Goal: Task Accomplishment & Management: Manage account settings

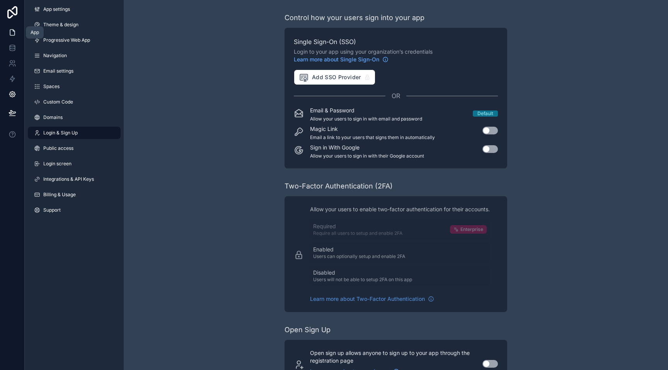
click at [7, 34] on link at bounding box center [12, 32] width 24 height 15
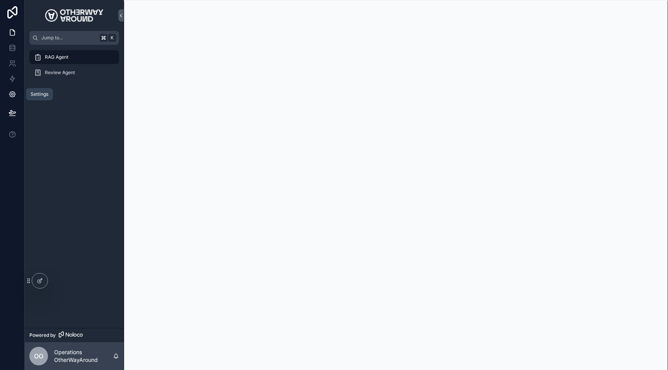
click at [11, 99] on link at bounding box center [12, 94] width 24 height 15
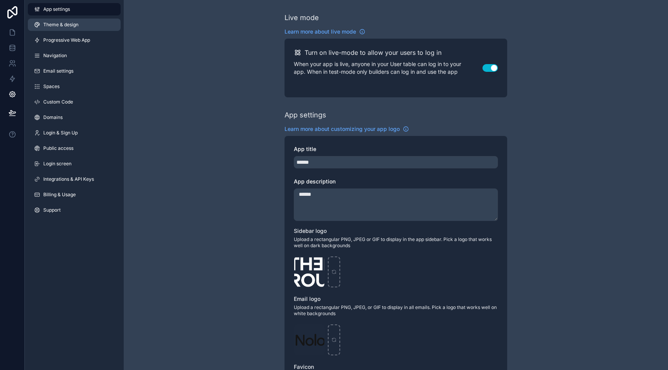
click at [58, 29] on link "Theme & design" at bounding box center [74, 25] width 93 height 12
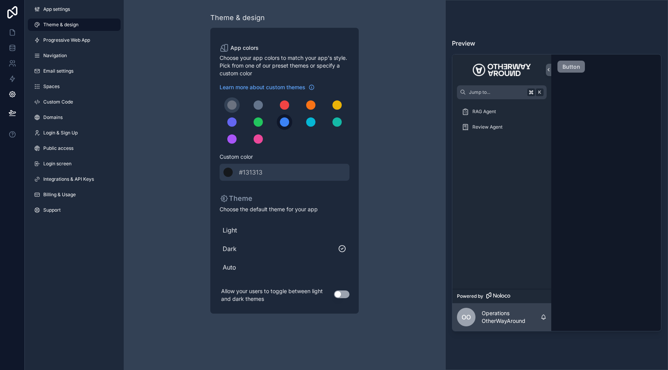
click at [282, 124] on div "scrollable content" at bounding box center [284, 121] width 9 height 9
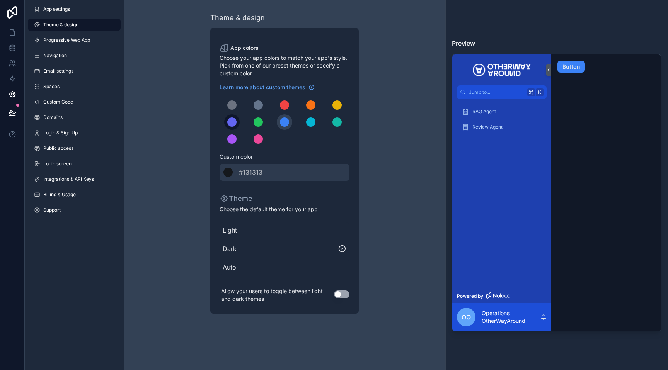
click at [234, 119] on div "scrollable content" at bounding box center [231, 121] width 9 height 9
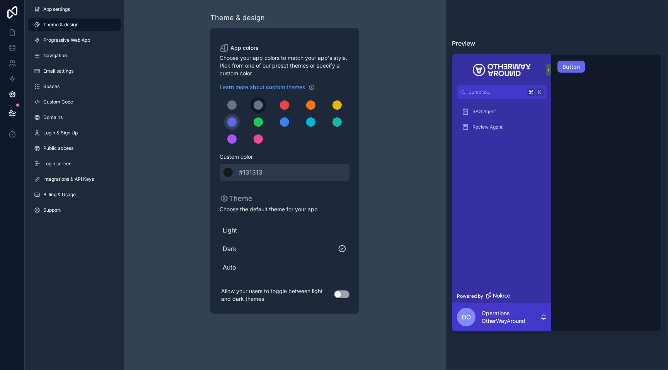
click at [257, 109] on div "scrollable content" at bounding box center [258, 104] width 9 height 9
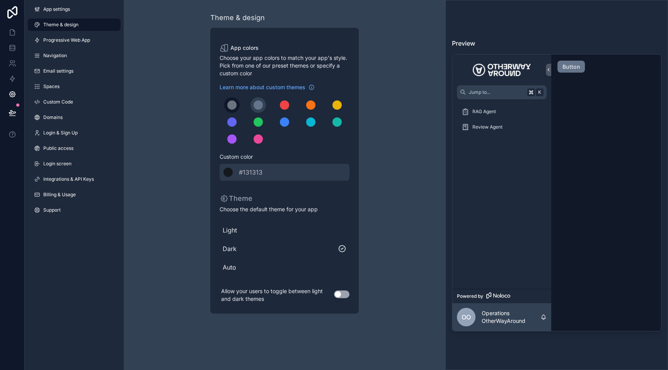
click at [231, 106] on div "scrollable content" at bounding box center [231, 104] width 9 height 9
click at [256, 104] on div "scrollable content" at bounding box center [258, 104] width 9 height 9
click at [15, 113] on icon at bounding box center [12, 113] width 7 height 4
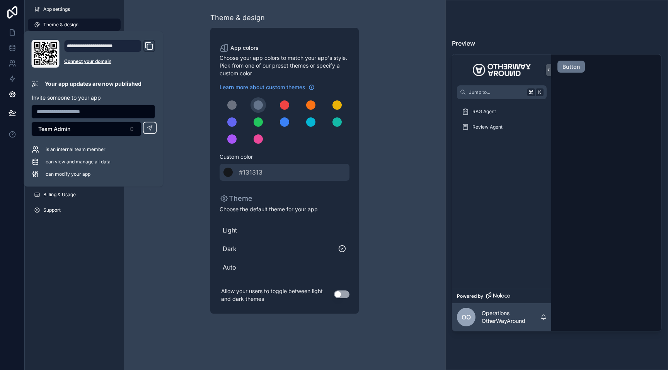
click at [196, 83] on div "Theme & design App colors Choose your app colors to match your app's style. Pic…" at bounding box center [284, 163] width 223 height 326
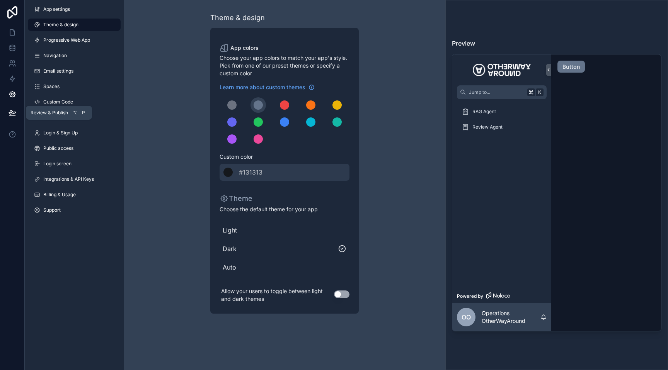
click at [13, 114] on icon at bounding box center [12, 113] width 7 height 4
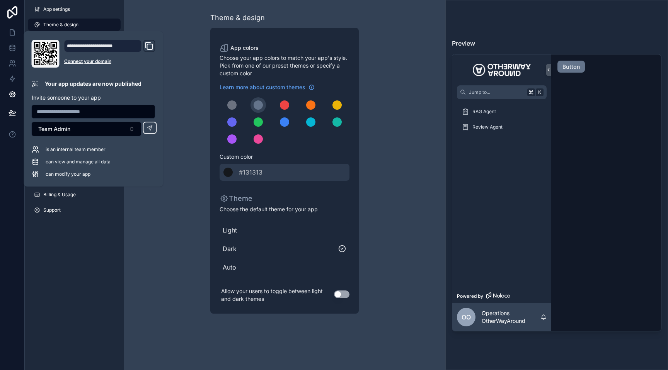
click at [179, 79] on div "Theme & design App colors Choose your app colors to match your app's style. Pic…" at bounding box center [284, 163] width 223 height 326
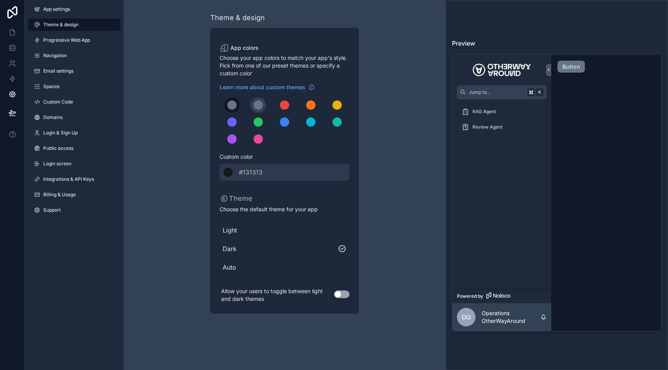
click at [233, 100] on button "scrollable content" at bounding box center [231, 104] width 15 height 15
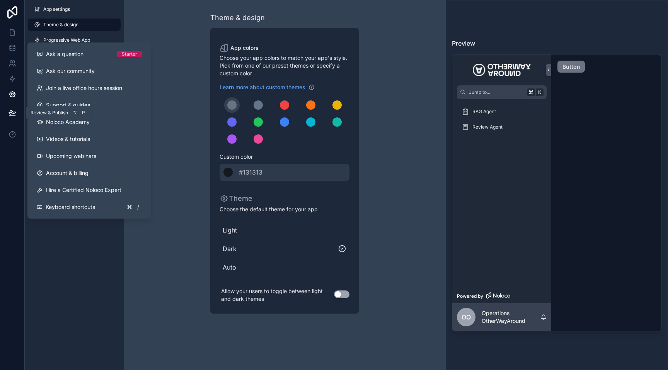
click at [13, 116] on icon at bounding box center [13, 113] width 8 height 8
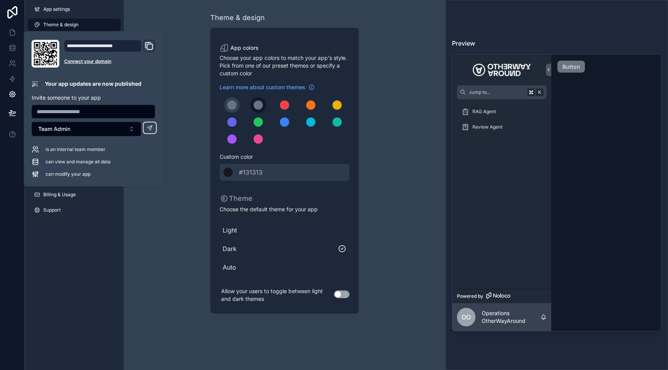
click at [260, 107] on div "scrollable content" at bounding box center [258, 104] width 9 height 9
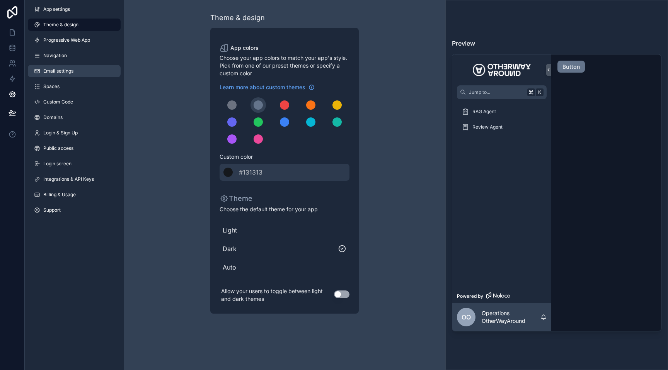
click at [57, 67] on link "Email settings" at bounding box center [74, 71] width 93 height 12
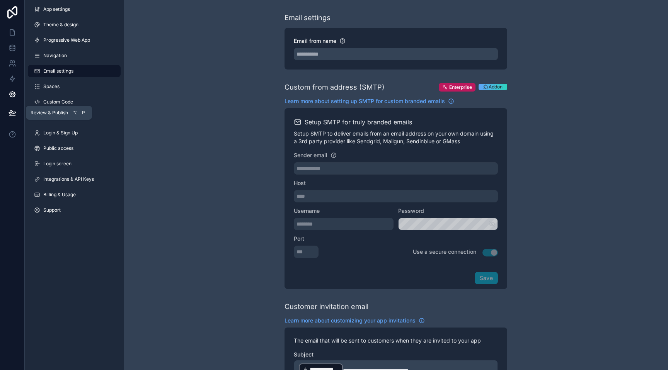
click at [14, 108] on button at bounding box center [12, 113] width 17 height 22
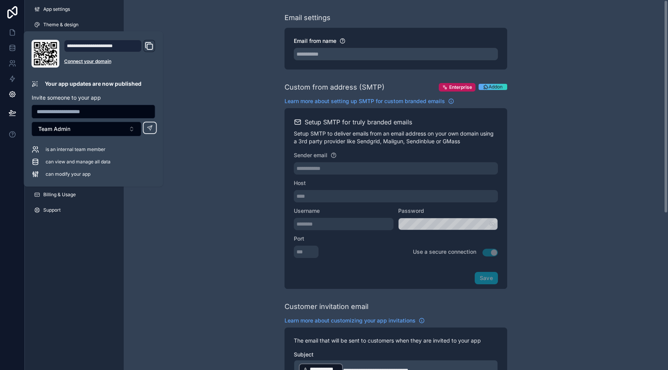
click at [229, 88] on div "**********" at bounding box center [396, 316] width 544 height 632
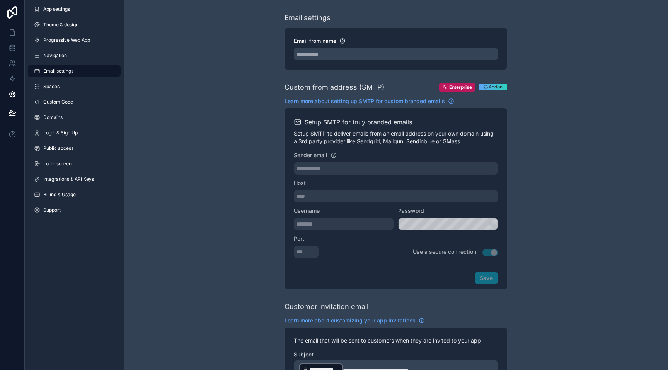
click at [83, 17] on div "App settings Theme & design Progressive Web App Navigation Email settings Space…" at bounding box center [74, 111] width 99 height 223
click at [83, 22] on link "Theme & design" at bounding box center [74, 25] width 93 height 12
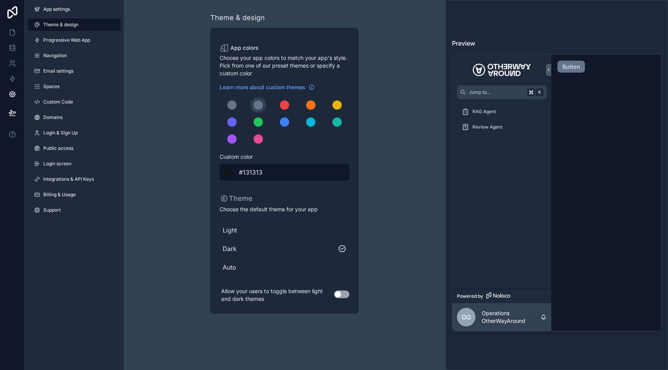
click at [267, 170] on div "******* #131313" at bounding box center [285, 172] width 130 height 17
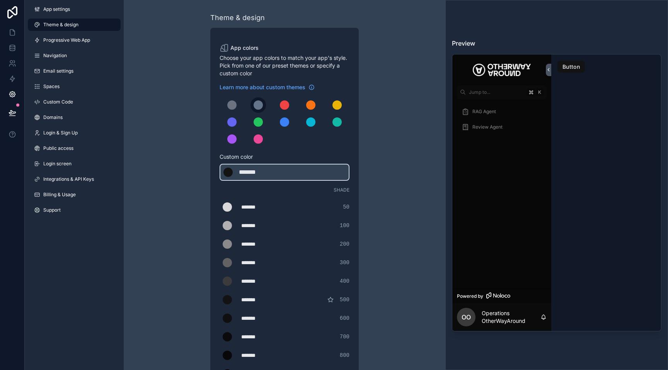
click at [260, 102] on div "scrollable content" at bounding box center [258, 104] width 9 height 9
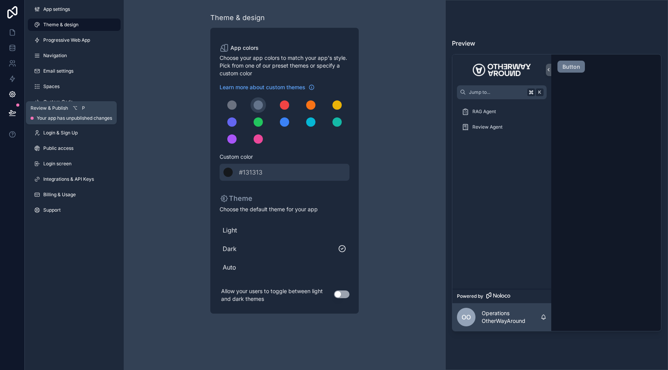
click at [12, 114] on icon at bounding box center [13, 113] width 8 height 8
click at [12, 116] on icon at bounding box center [13, 113] width 8 height 8
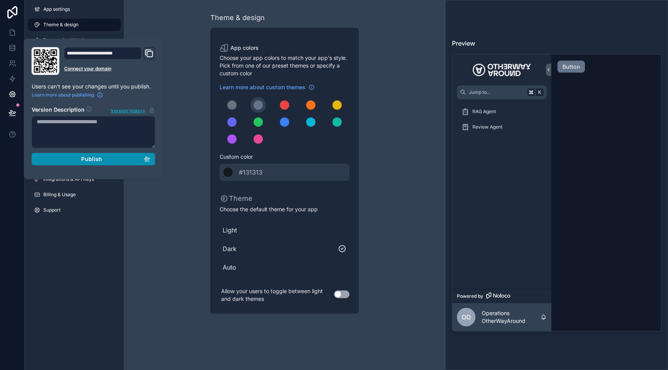
click at [61, 157] on div "Publish" at bounding box center [94, 159] width 114 height 7
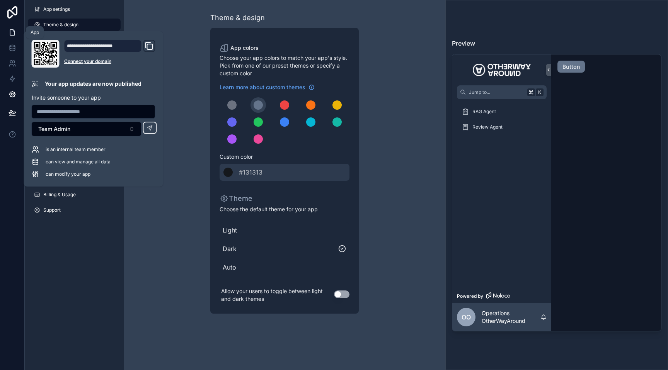
click at [13, 36] on icon at bounding box center [13, 33] width 8 height 8
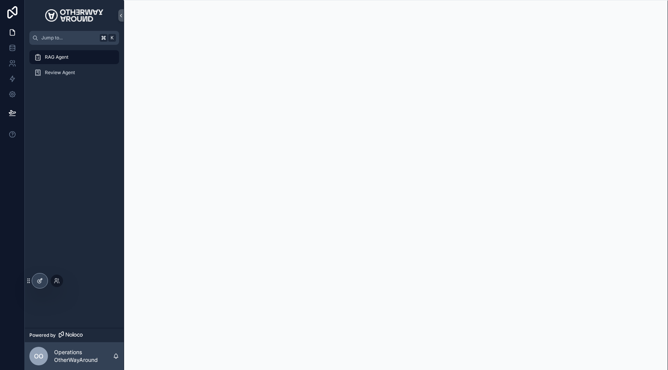
click at [36, 275] on div at bounding box center [39, 281] width 15 height 15
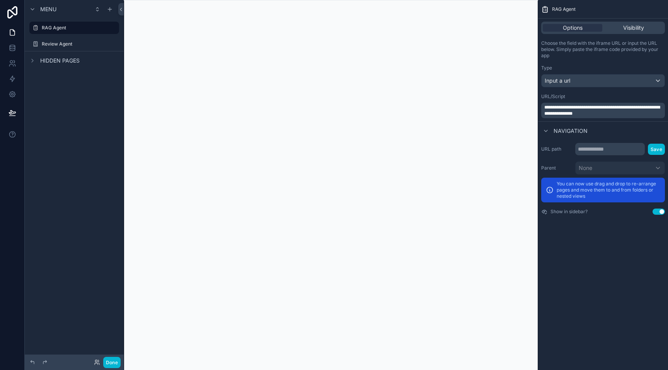
click at [278, 184] on div "scrollable content" at bounding box center [331, 185] width 414 height 370
click at [628, 24] on span "Visibility" at bounding box center [633, 28] width 21 height 8
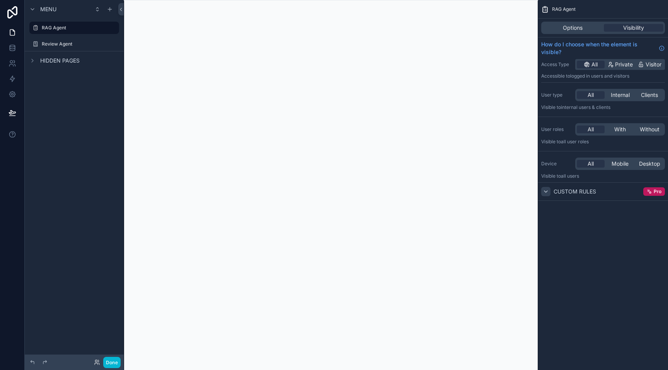
click at [548, 191] on icon "scrollable content" at bounding box center [546, 192] width 6 height 6
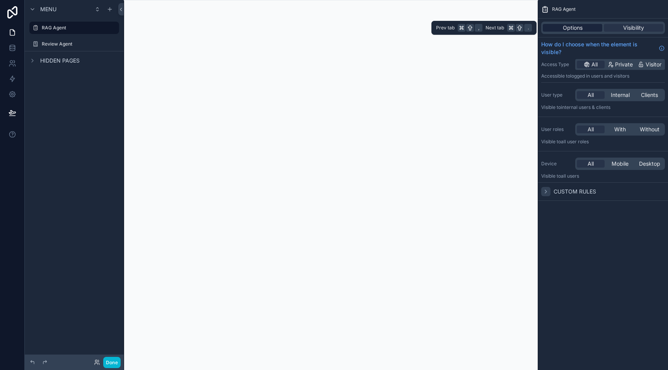
click at [572, 29] on span "Options" at bounding box center [573, 28] width 20 height 8
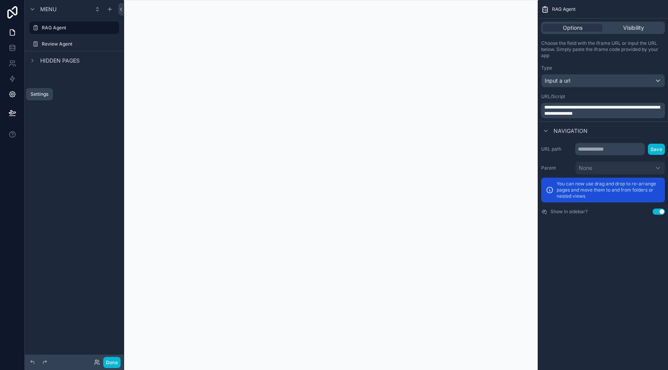
click at [13, 94] on icon at bounding box center [12, 95] width 2 height 2
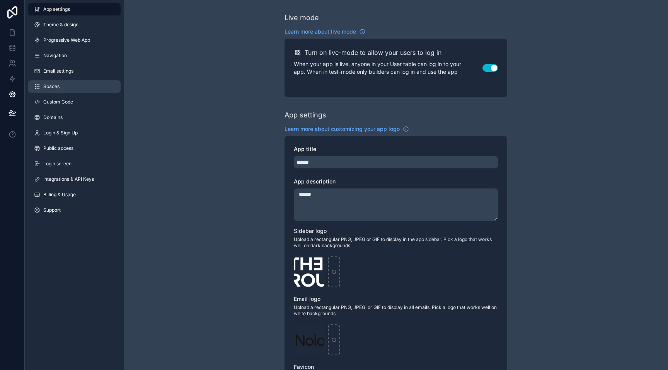
click at [102, 91] on link "Spaces" at bounding box center [74, 86] width 93 height 12
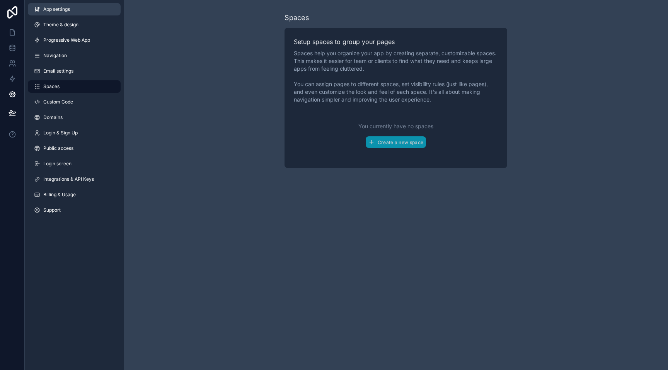
click at [89, 15] on link "App settings" at bounding box center [74, 9] width 93 height 12
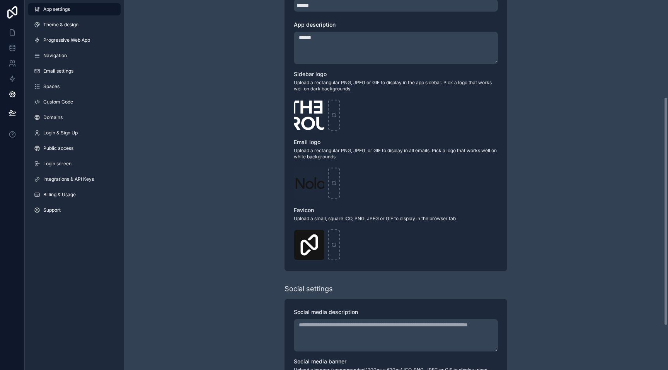
scroll to position [157, 0]
click at [92, 27] on link "Theme & design" at bounding box center [74, 25] width 93 height 12
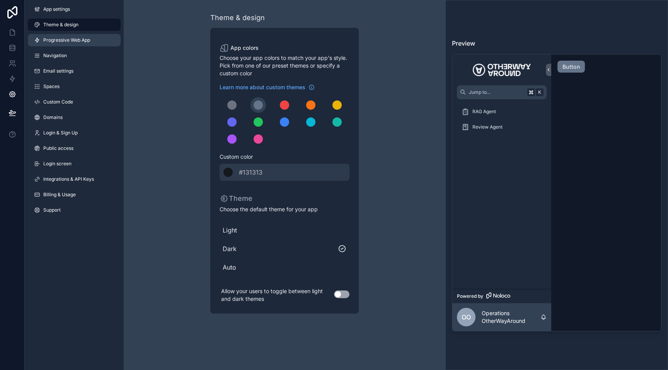
click at [96, 39] on link "Progressive Web App" at bounding box center [74, 40] width 93 height 12
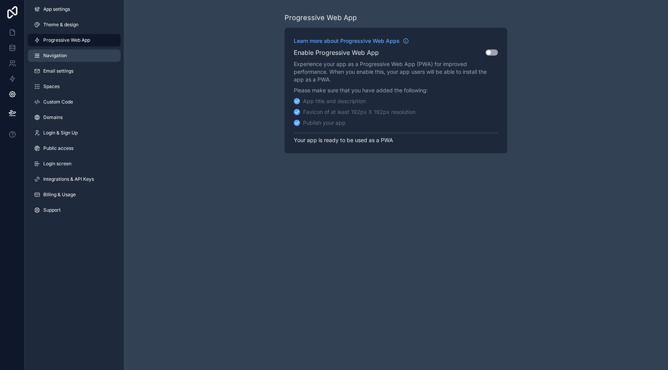
click at [88, 57] on link "Navigation" at bounding box center [74, 55] width 93 height 12
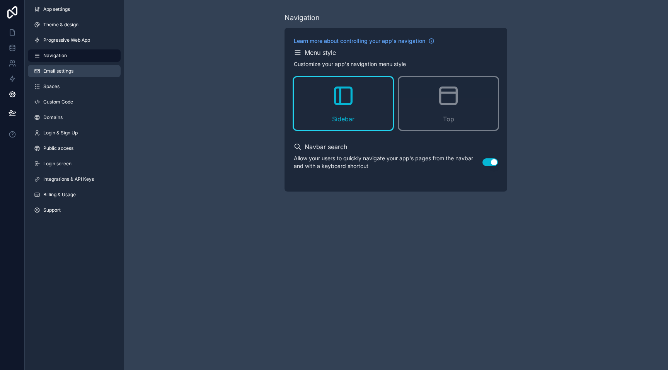
click at [89, 73] on link "Email settings" at bounding box center [74, 71] width 93 height 12
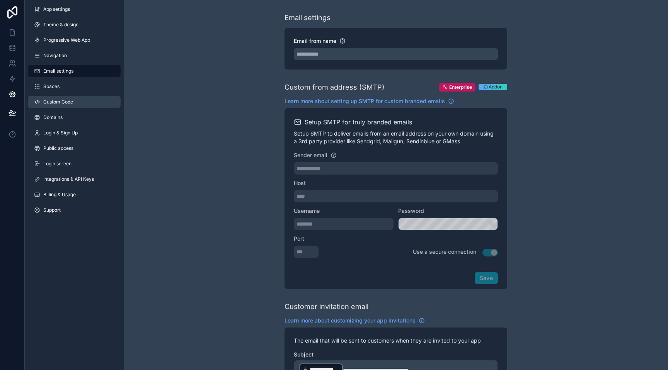
click at [91, 106] on link "Custom Code" at bounding box center [74, 102] width 93 height 12
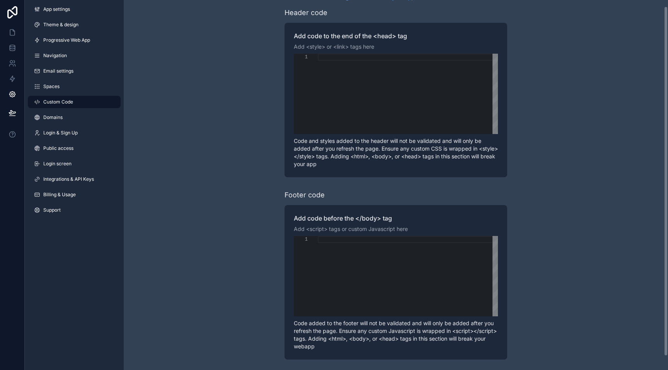
scroll to position [21, 0]
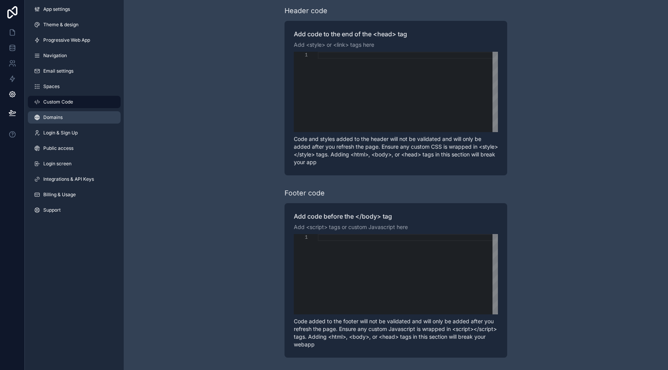
click at [81, 117] on link "Domains" at bounding box center [74, 117] width 93 height 12
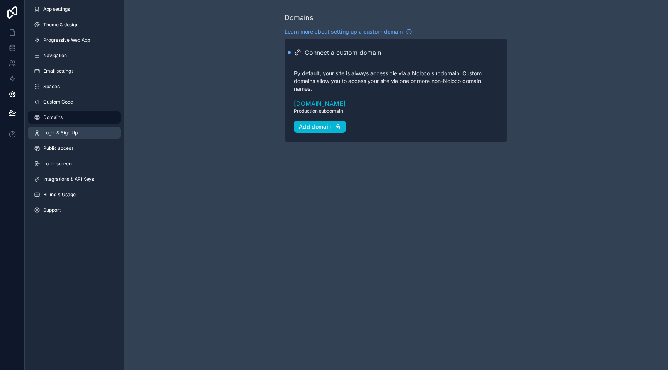
click at [80, 136] on link "Login & Sign Up" at bounding box center [74, 133] width 93 height 12
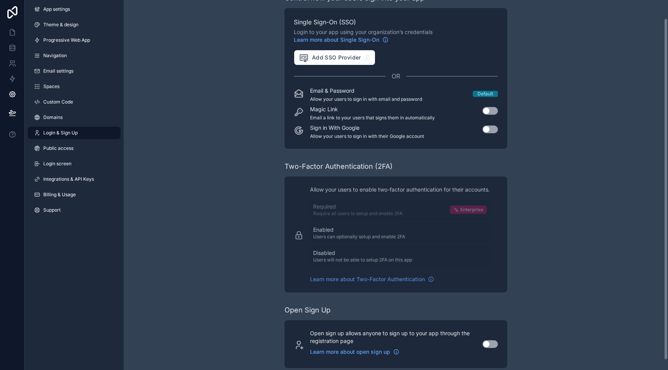
scroll to position [30, 0]
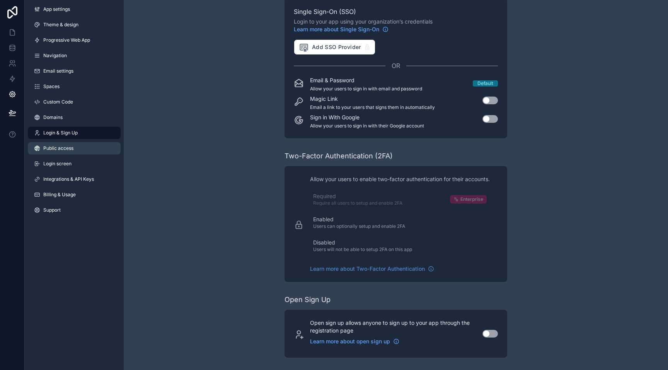
click at [54, 153] on link "Public access" at bounding box center [74, 148] width 93 height 12
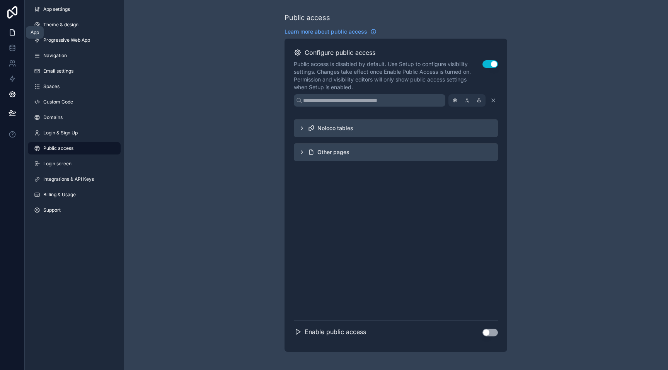
click at [14, 31] on icon at bounding box center [14, 31] width 2 height 2
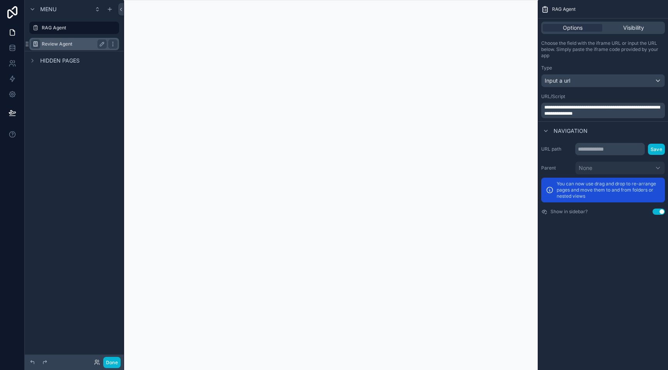
click at [38, 44] on icon "scrollable content" at bounding box center [35, 44] width 6 height 6
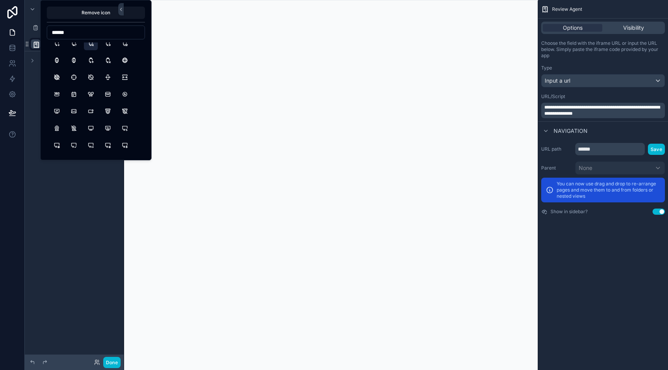
scroll to position [60, 0]
type input "*"
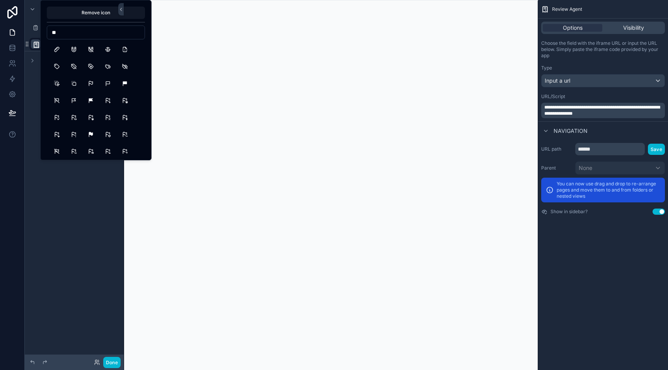
type input "*"
click at [104, 35] on input "*****" at bounding box center [95, 32] width 97 height 11
type input "*****"
click at [73, 48] on button "RobotFace" at bounding box center [74, 50] width 14 height 14
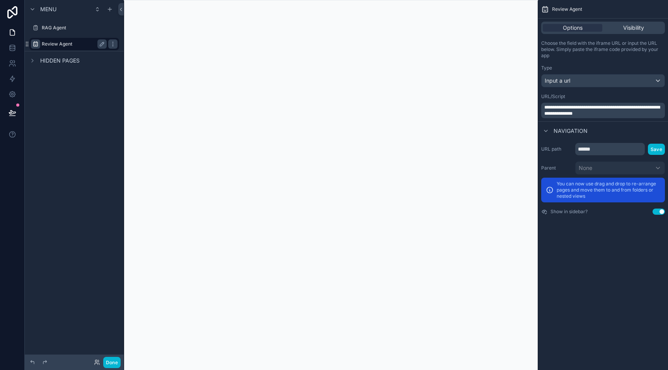
click at [36, 43] on icon "scrollable content" at bounding box center [35, 44] width 6 height 6
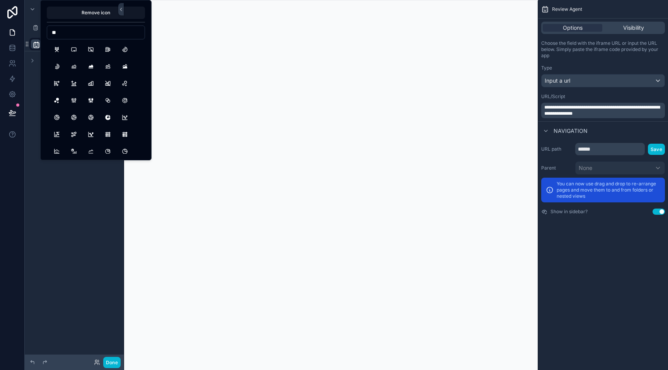
type input "*"
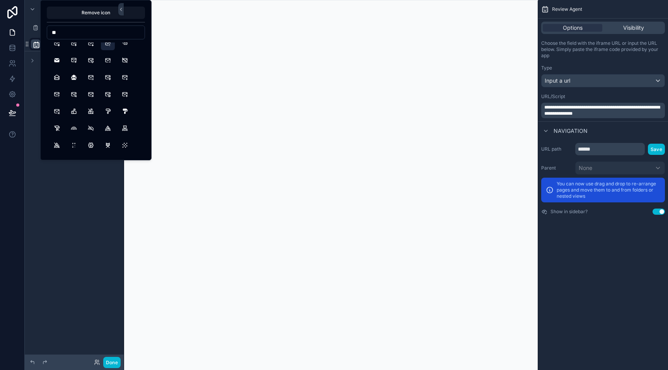
type input "*"
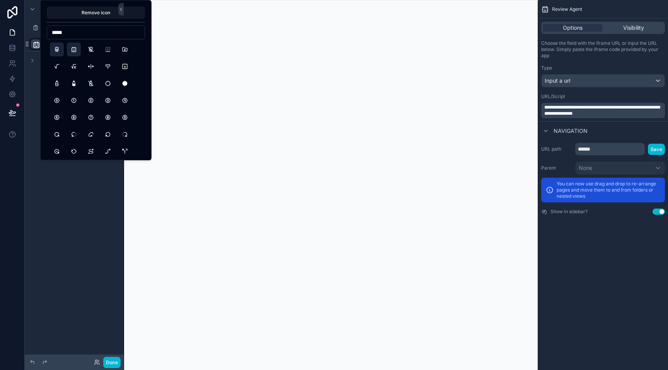
type input "*****"
click at [55, 48] on button "Robot" at bounding box center [57, 50] width 14 height 14
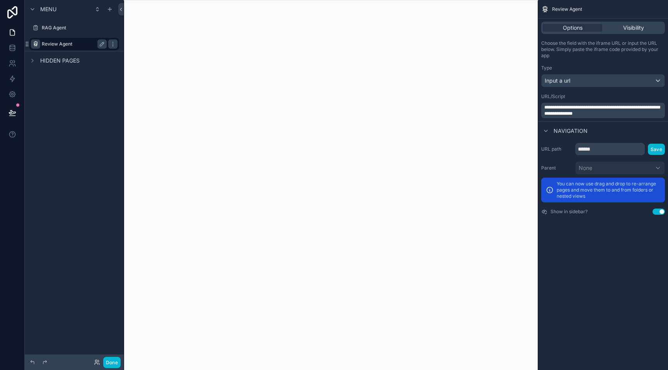
click at [35, 47] on span "scrollable content" at bounding box center [35, 44] width 6 height 6
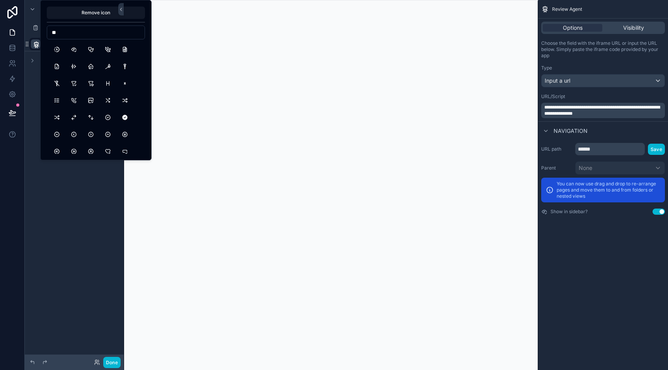
type input "*"
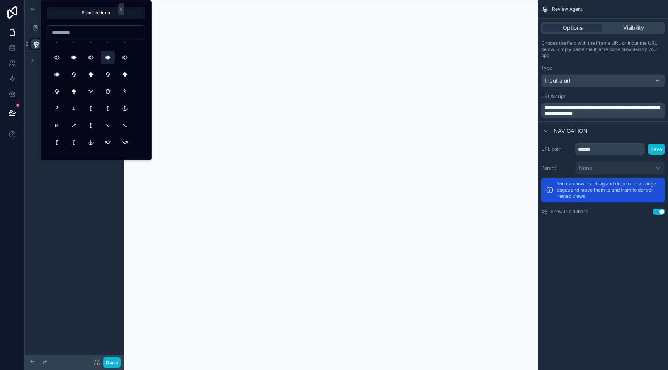
click at [110, 59] on button "ArrowBigRightLineFilled" at bounding box center [108, 58] width 14 height 14
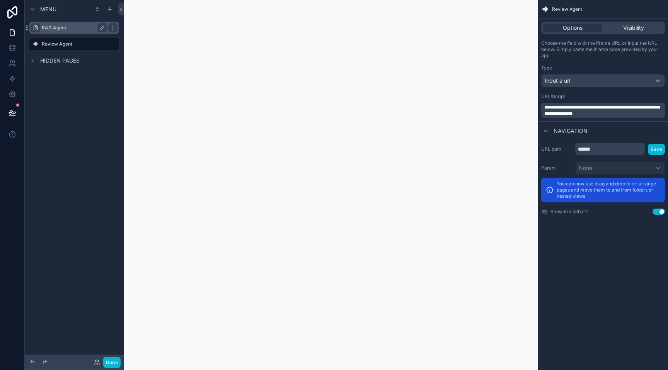
click at [35, 30] on icon "scrollable content" at bounding box center [35, 28] width 6 height 6
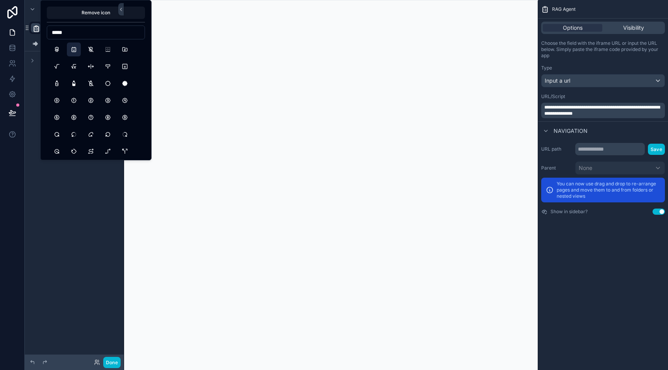
type input "*****"
click at [72, 52] on button "RobotFace" at bounding box center [74, 50] width 14 height 14
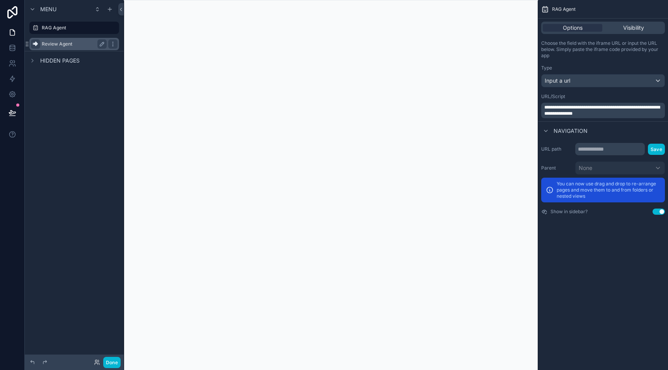
click at [36, 43] on icon "scrollable content" at bounding box center [35, 44] width 6 height 6
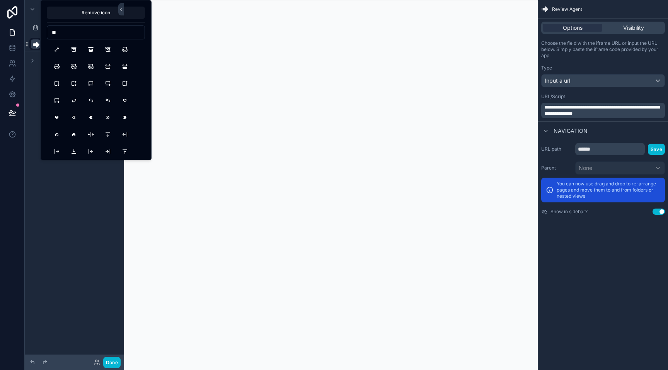
type input "*"
type input "****"
click at [77, 50] on button "MessageChatbot" at bounding box center [74, 50] width 14 height 14
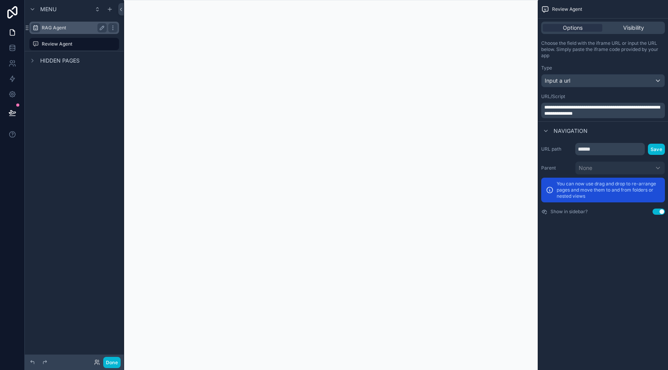
click at [36, 28] on icon "scrollable content" at bounding box center [35, 28] width 6 height 6
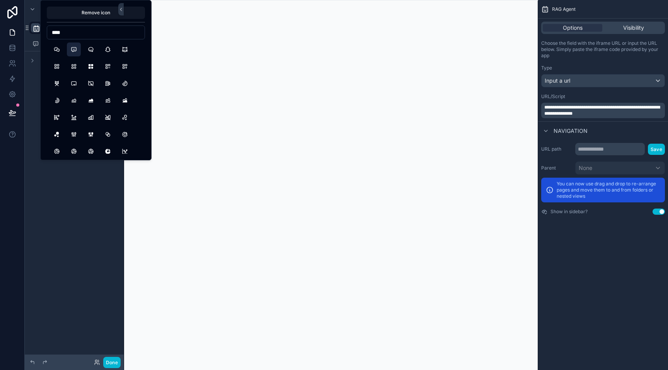
type input "****"
click at [71, 49] on button "MessageChatbot" at bounding box center [74, 50] width 14 height 14
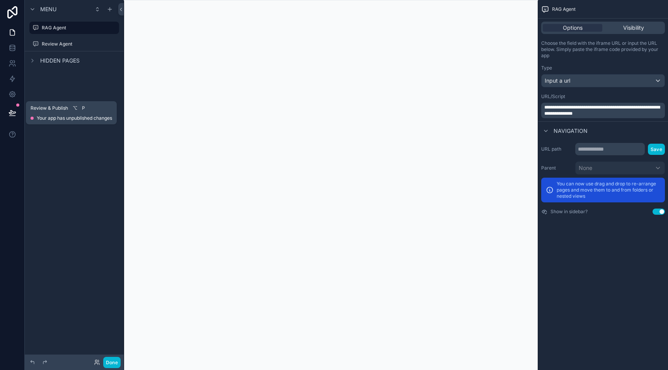
click at [15, 112] on icon at bounding box center [12, 113] width 7 height 4
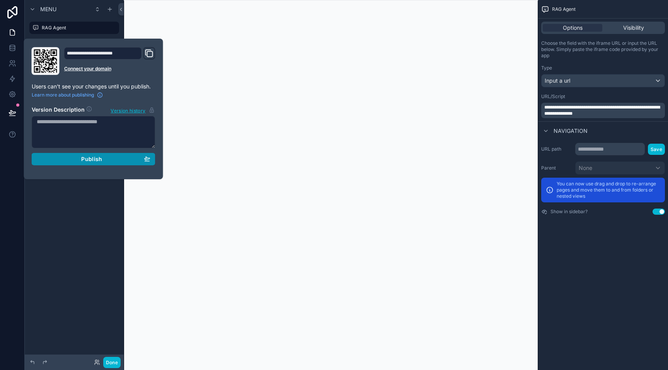
click at [63, 161] on div "Publish" at bounding box center [94, 159] width 114 height 7
